Goal: Task Accomplishment & Management: Manage account settings

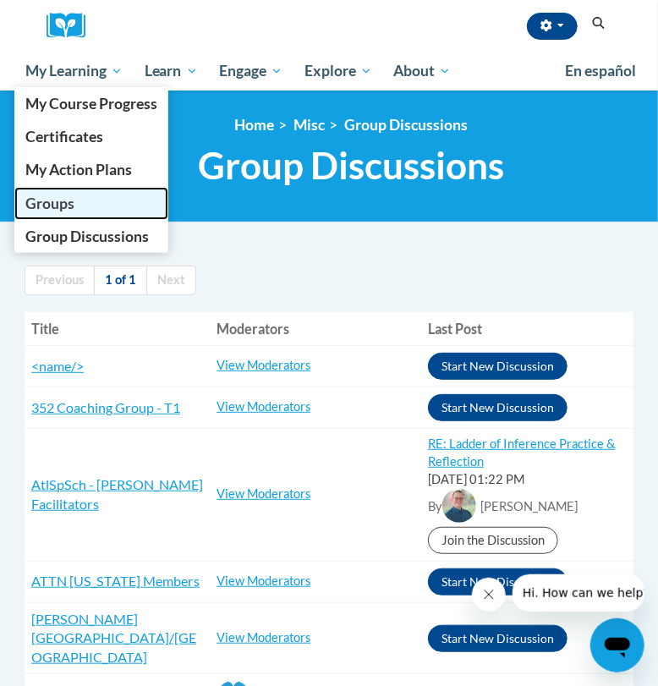
click at [70, 207] on span "Groups" at bounding box center [49, 204] width 49 height 18
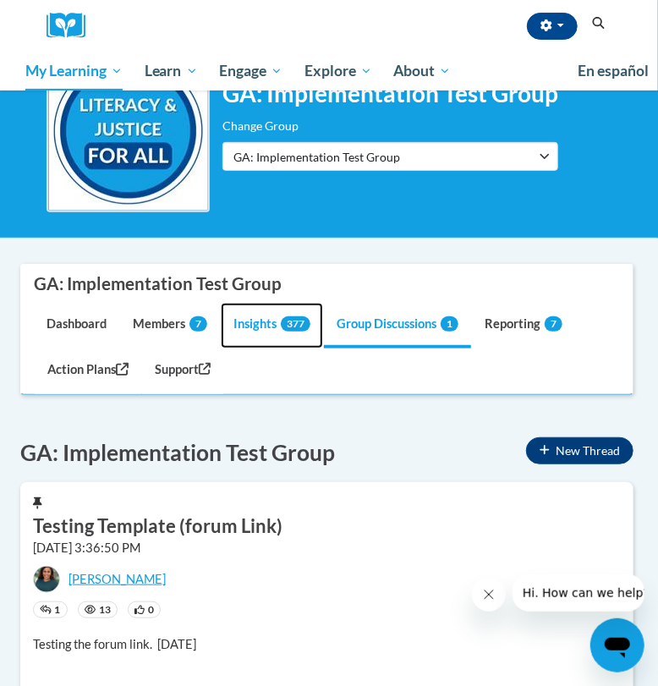
click at [238, 319] on link "Insights 377" at bounding box center [272, 326] width 102 height 46
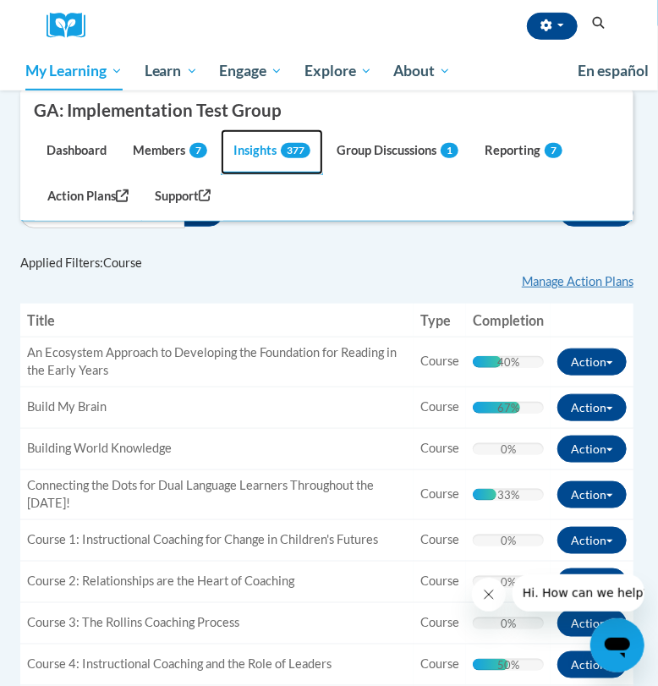
scroll to position [105, 0]
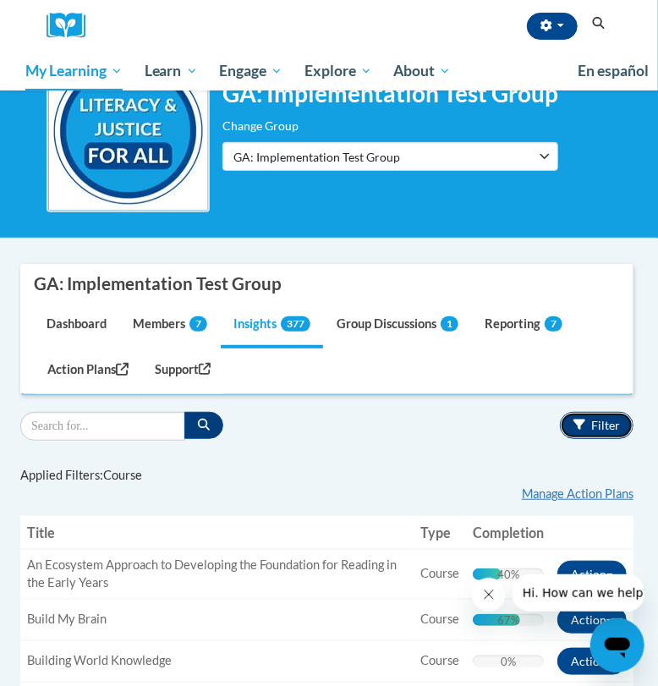
click at [577, 429] on button "Filter" at bounding box center [597, 425] width 74 height 27
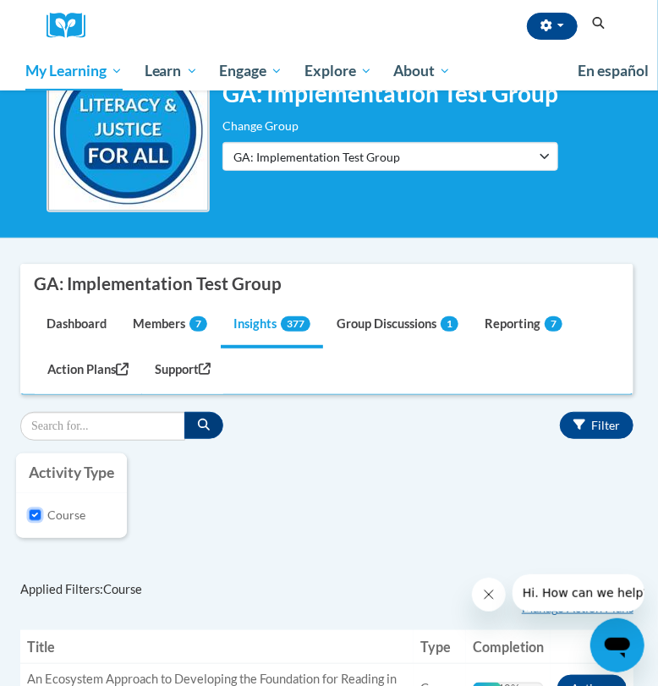
click at [36, 518] on input "Course" at bounding box center [35, 515] width 13 height 13
checkbox input "false"
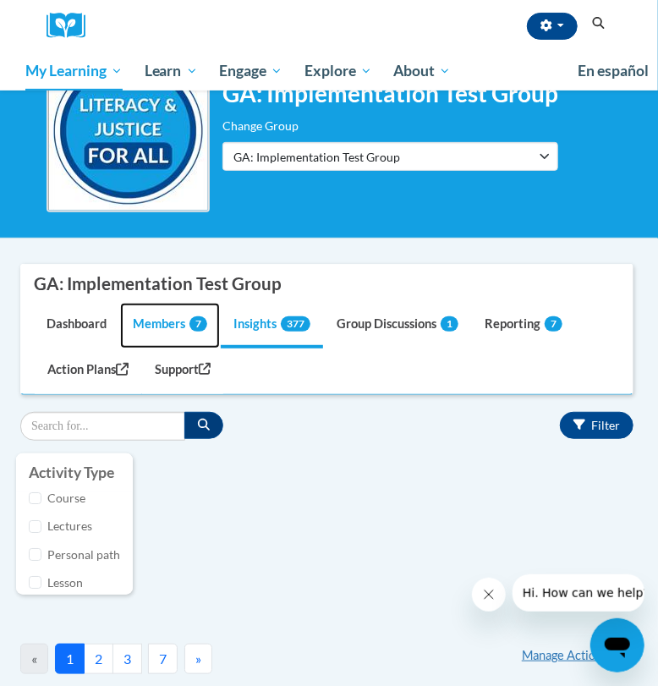
click at [150, 322] on link "Members 7" at bounding box center [170, 326] width 100 height 46
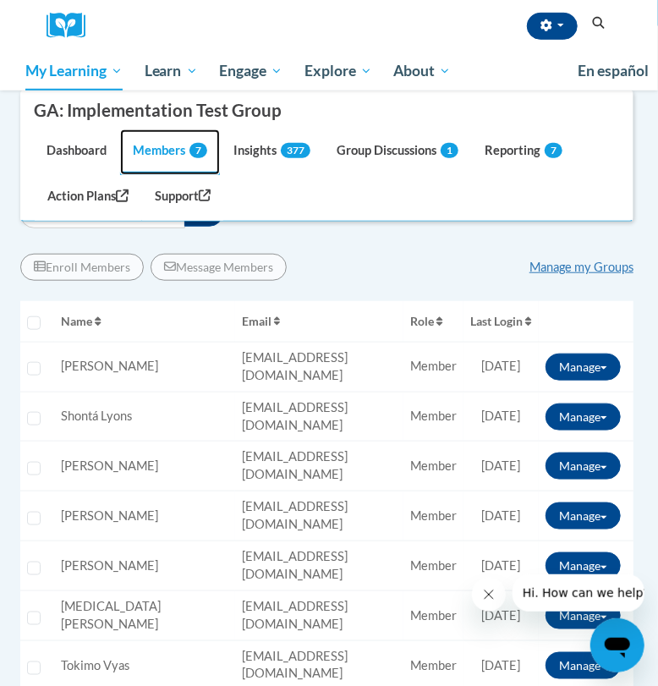
scroll to position [422, 0]
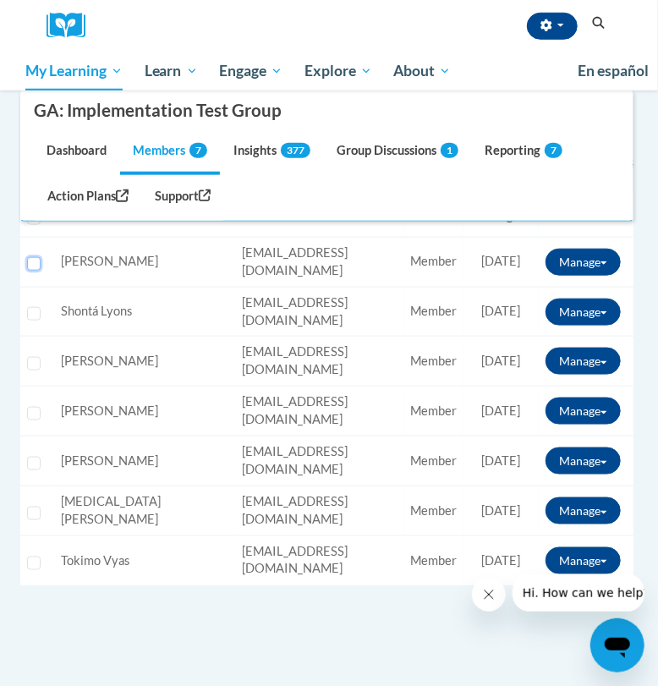
click at [30, 263] on input "Select learner" at bounding box center [34, 264] width 14 height 14
checkbox input "true"
click at [30, 307] on input "Select learner" at bounding box center [34, 314] width 14 height 14
checkbox input "true"
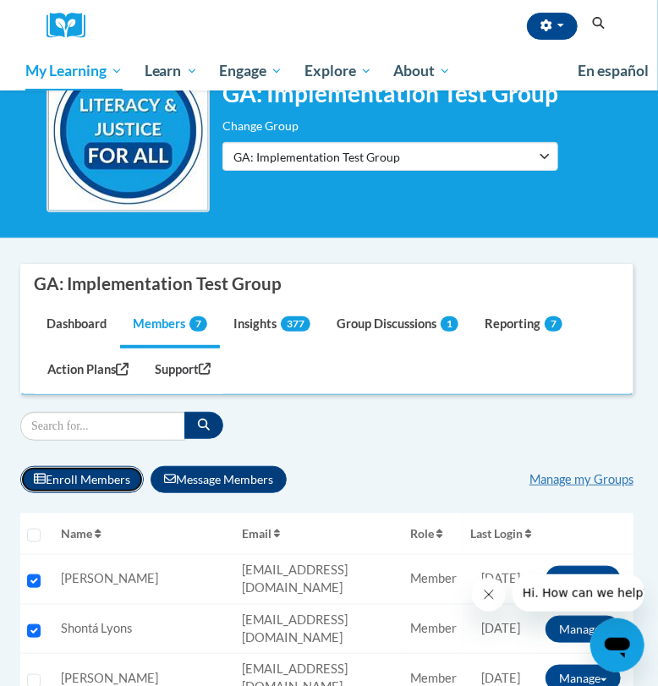
click at [85, 473] on button "Enroll Members" at bounding box center [81, 479] width 123 height 27
click at [115, 482] on button "Enroll Members" at bounding box center [81, 479] width 123 height 27
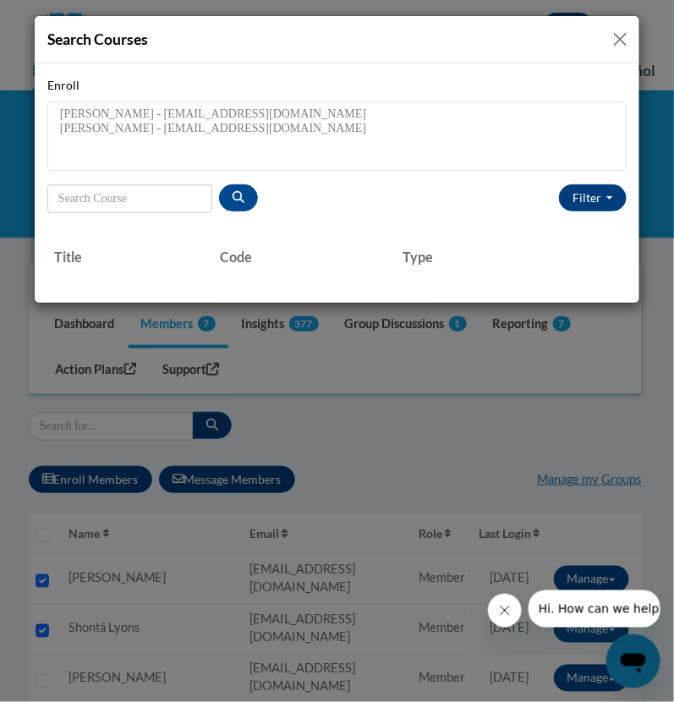
click at [622, 36] on button "Close" at bounding box center [620, 39] width 21 height 21
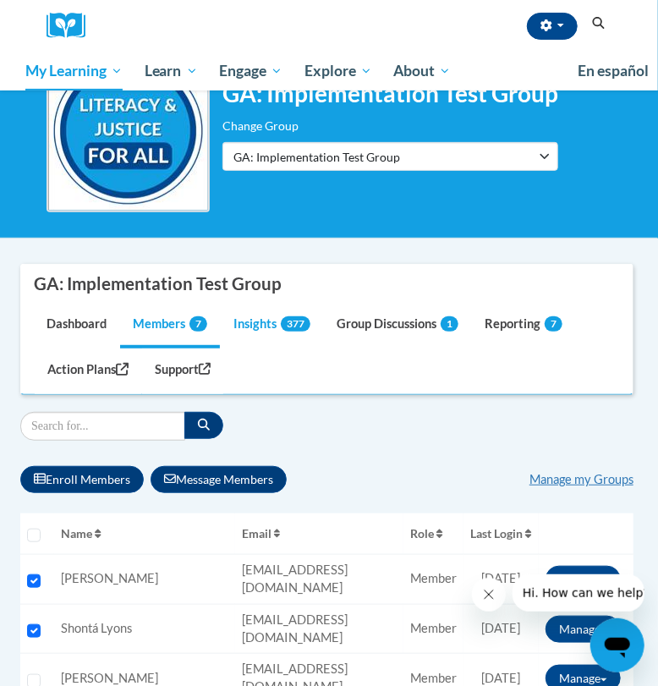
scroll to position [0, 0]
